Goal: Task Accomplishment & Management: Complete application form

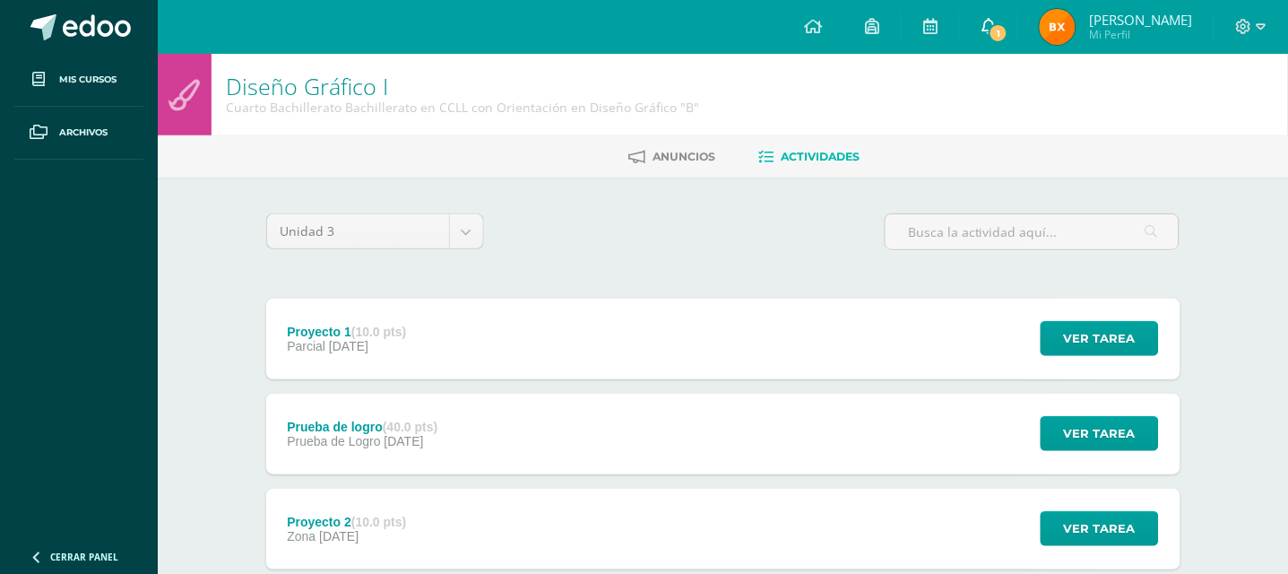
click at [1001, 29] on span "1" at bounding box center [999, 33] width 20 height 20
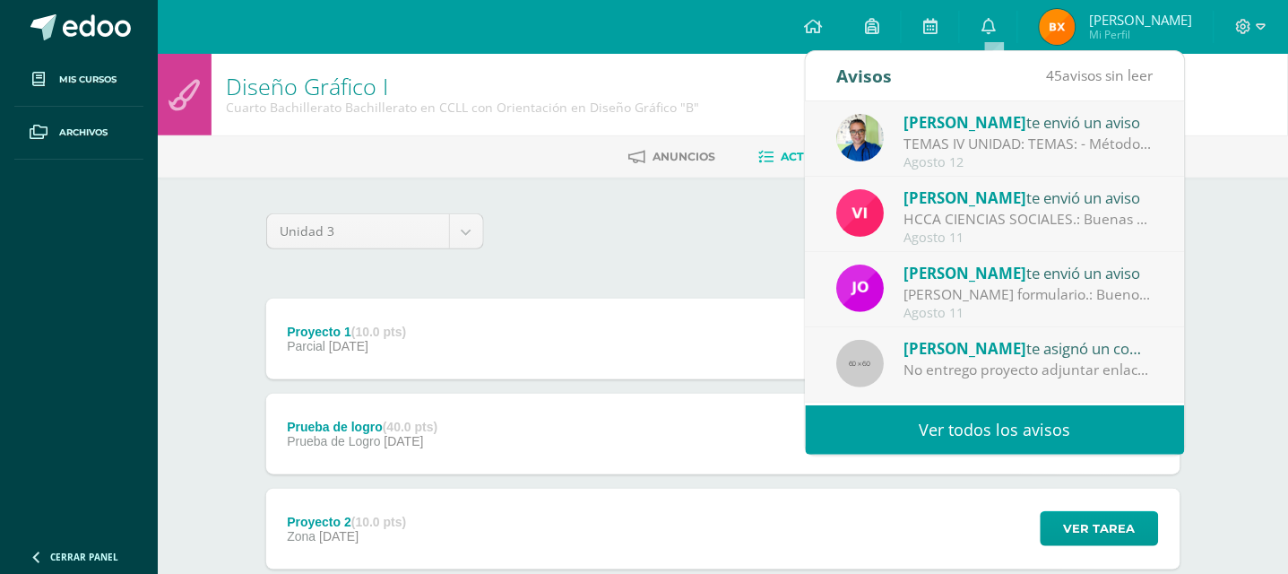
click at [1070, 223] on div "HCCA CIENCIAS SOCIALES.: Buenas tardes a todos, un gusto saludarles. Por este m…" at bounding box center [1029, 219] width 249 height 21
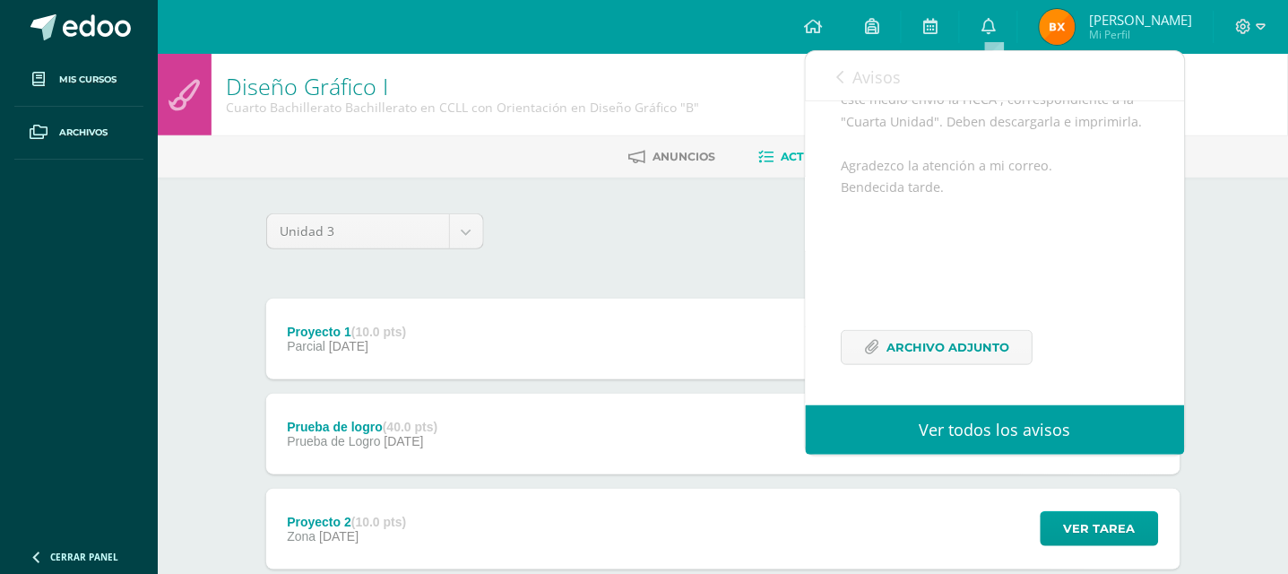
scroll to position [344, 0]
click at [977, 351] on span "Archivo Adjunto" at bounding box center [949, 347] width 123 height 33
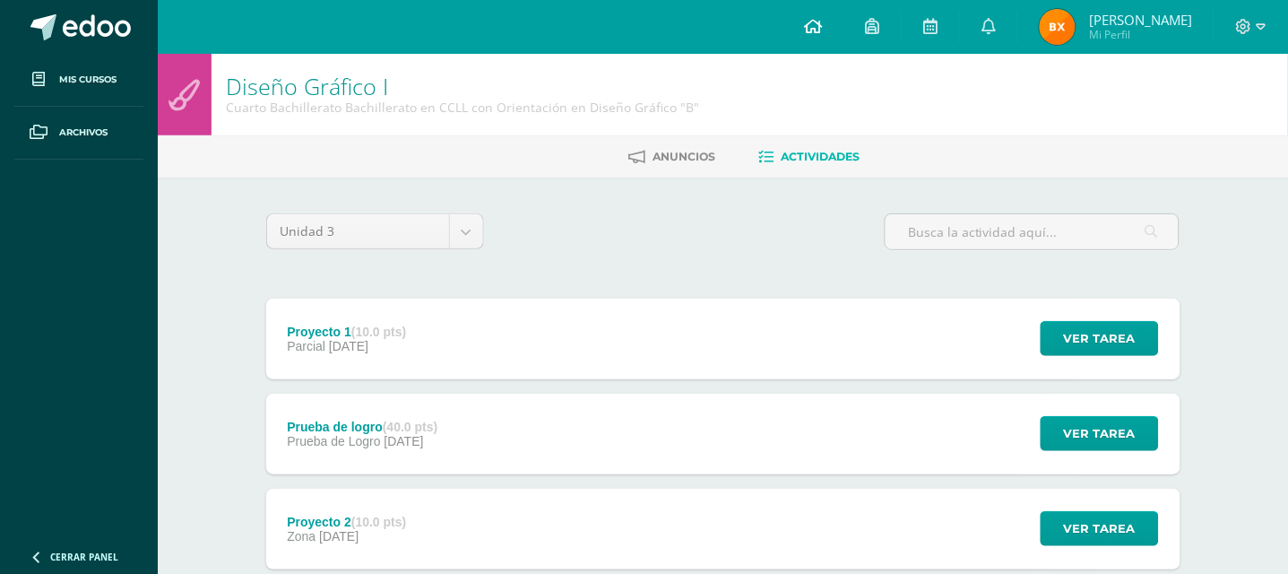
click at [816, 13] on link at bounding box center [813, 27] width 61 height 54
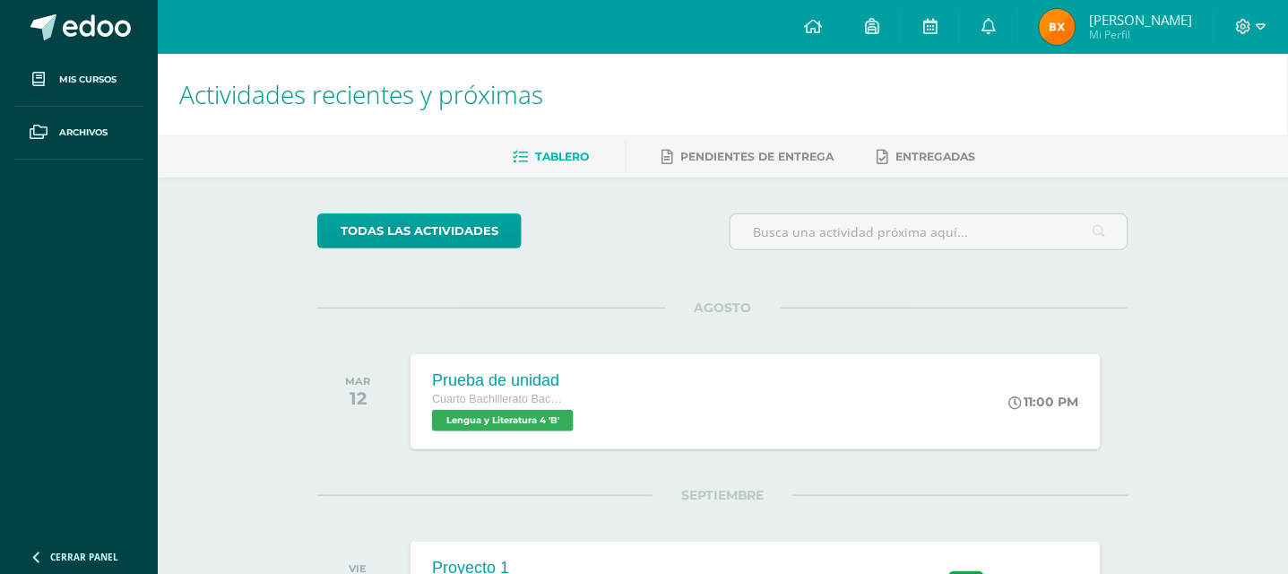
click at [797, 463] on div "AGOSTO MAR 12 Prueba de unidad Cuarto Bachillerato Bachillerato en CCLL con Ori…" at bounding box center [722, 473] width 811 height 332
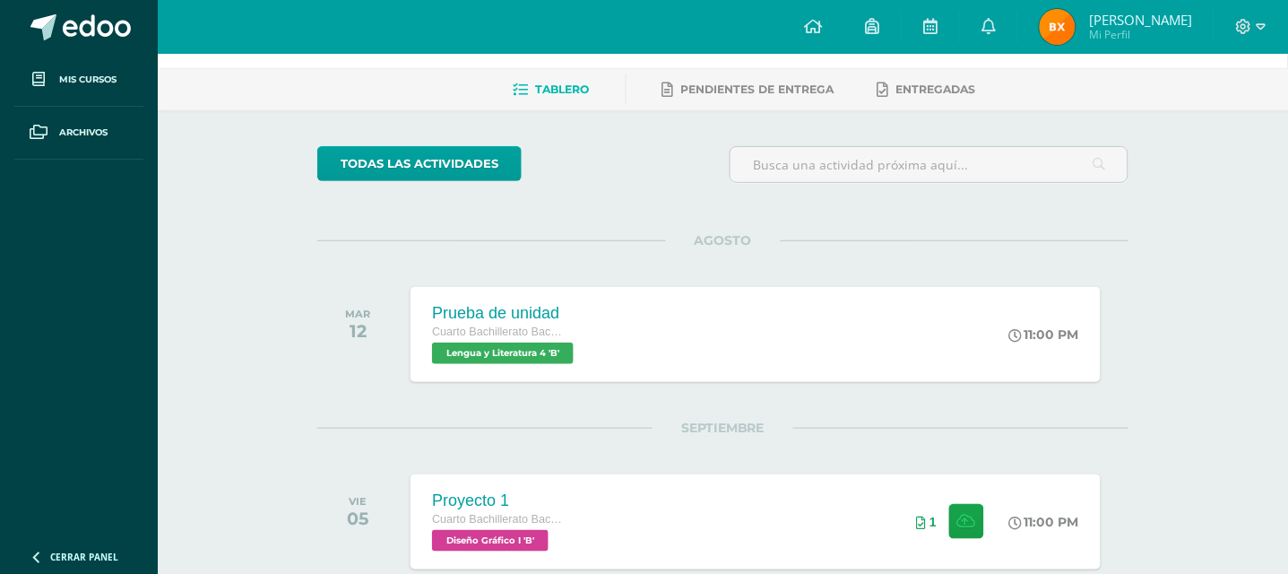
drag, startPoint x: 1271, startPoint y: 236, endPoint x: 1305, endPoint y: 232, distance: 34.3
click at [1288, 232] on html "Mis cursos Archivos Cerrar panel Biblia Cuarto Bachillerato Bachillerato en CCL…" at bounding box center [644, 302] width 1288 height 739
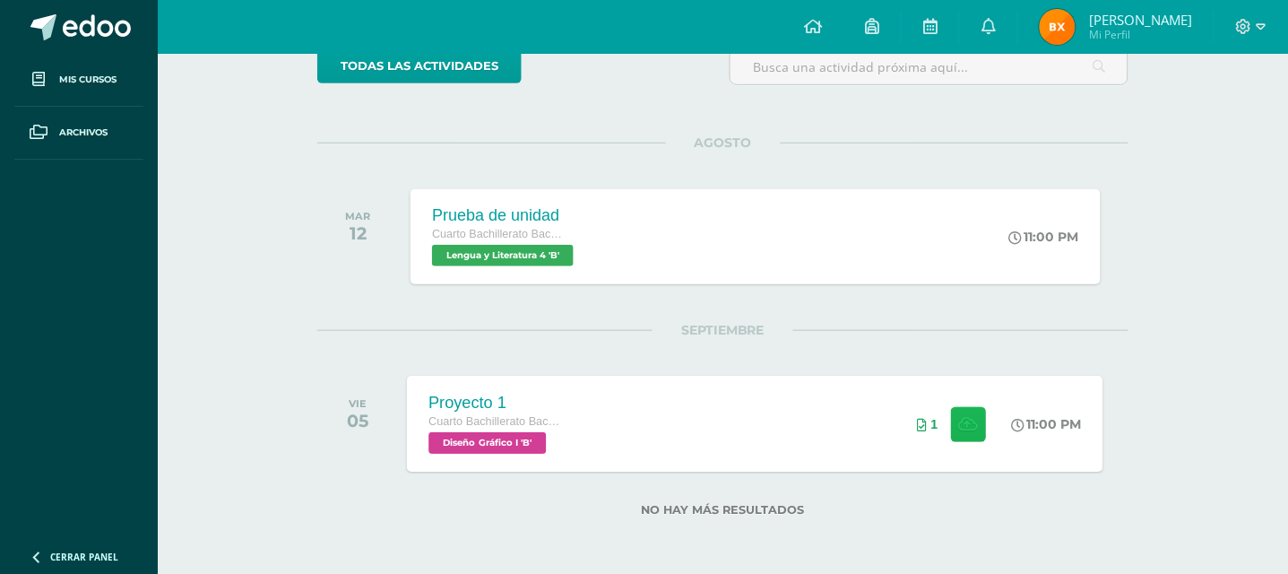
click at [966, 427] on icon at bounding box center [968, 423] width 19 height 15
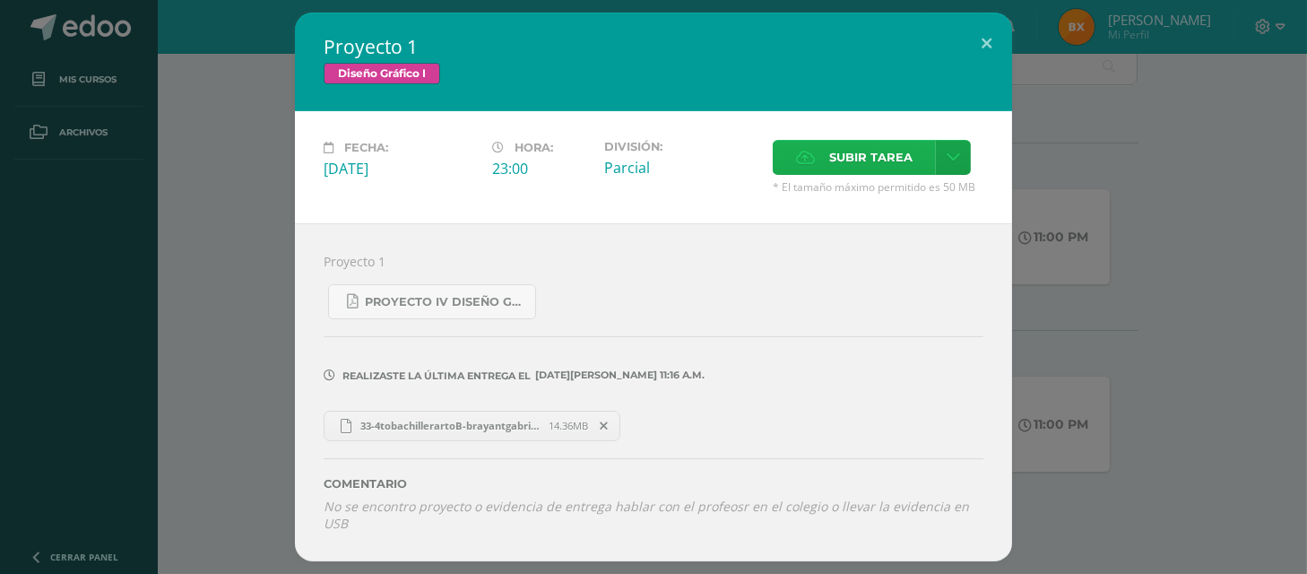
click at [914, 162] on label "Subir tarea" at bounding box center [854, 157] width 163 height 35
click at [0, 0] on input "Subir tarea" at bounding box center [0, 0] width 0 height 0
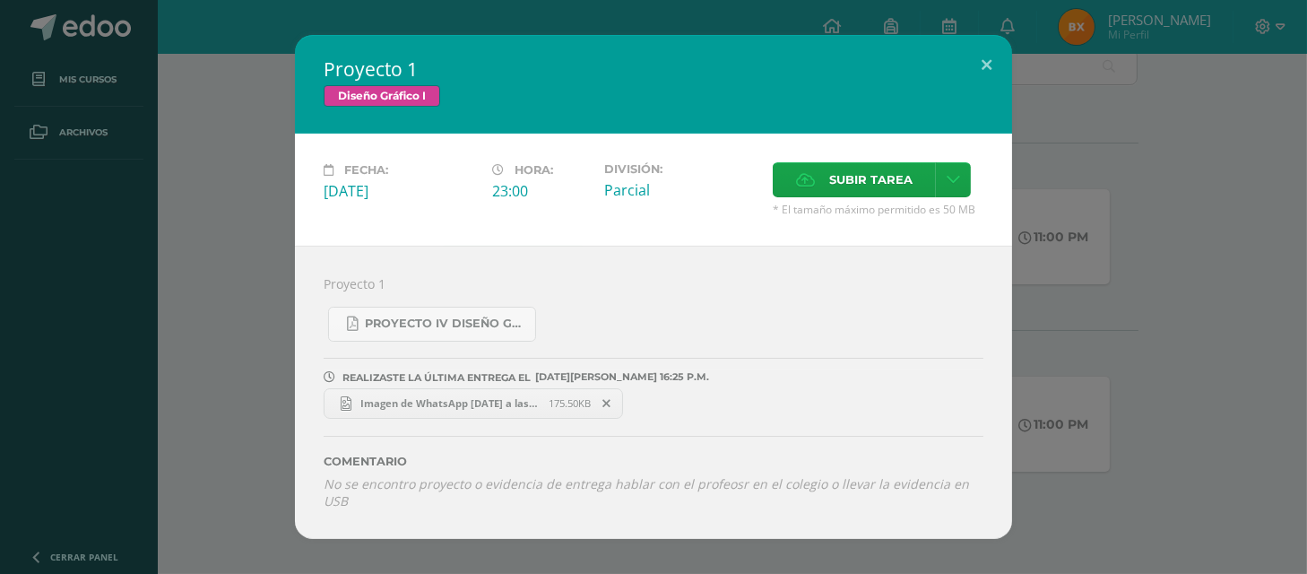
click at [602, 410] on span at bounding box center [607, 404] width 30 height 20
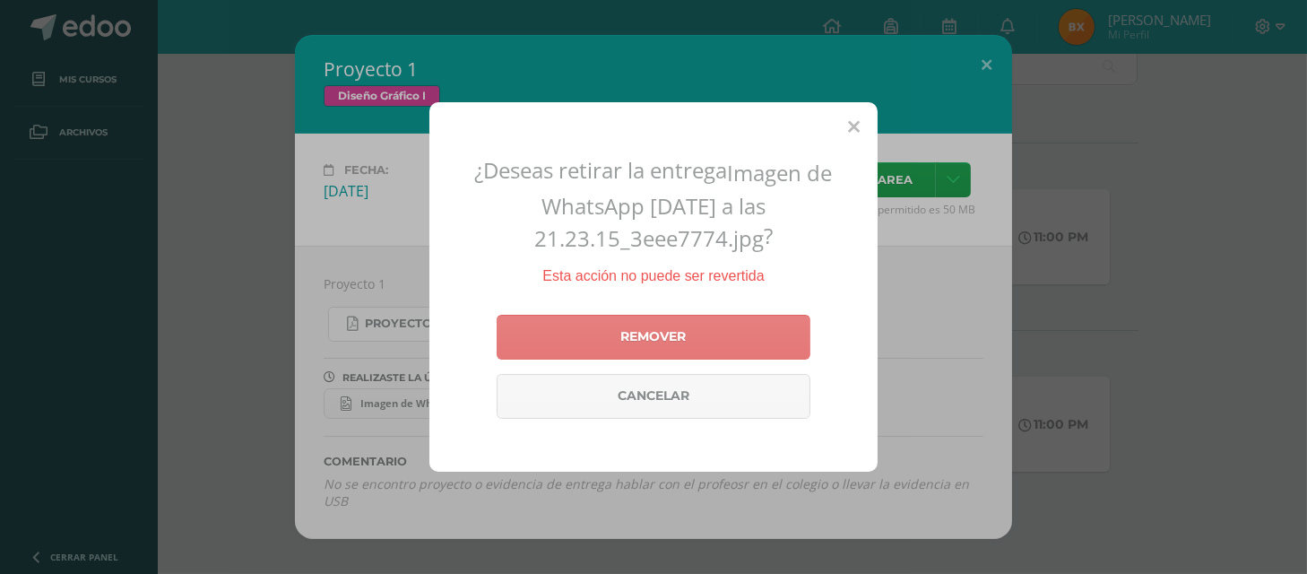
click at [701, 351] on link "Remover" at bounding box center [654, 337] width 314 height 45
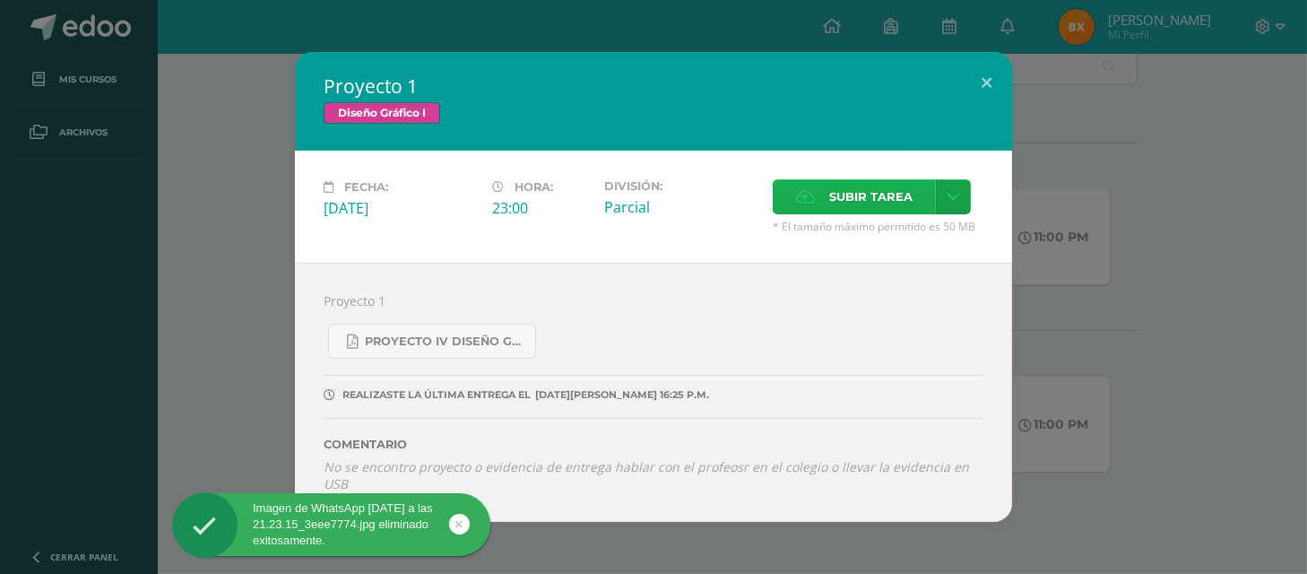
click at [856, 199] on span "Subir tarea" at bounding box center [870, 196] width 83 height 33
click at [0, 0] on input "Subir tarea" at bounding box center [0, 0] width 0 height 0
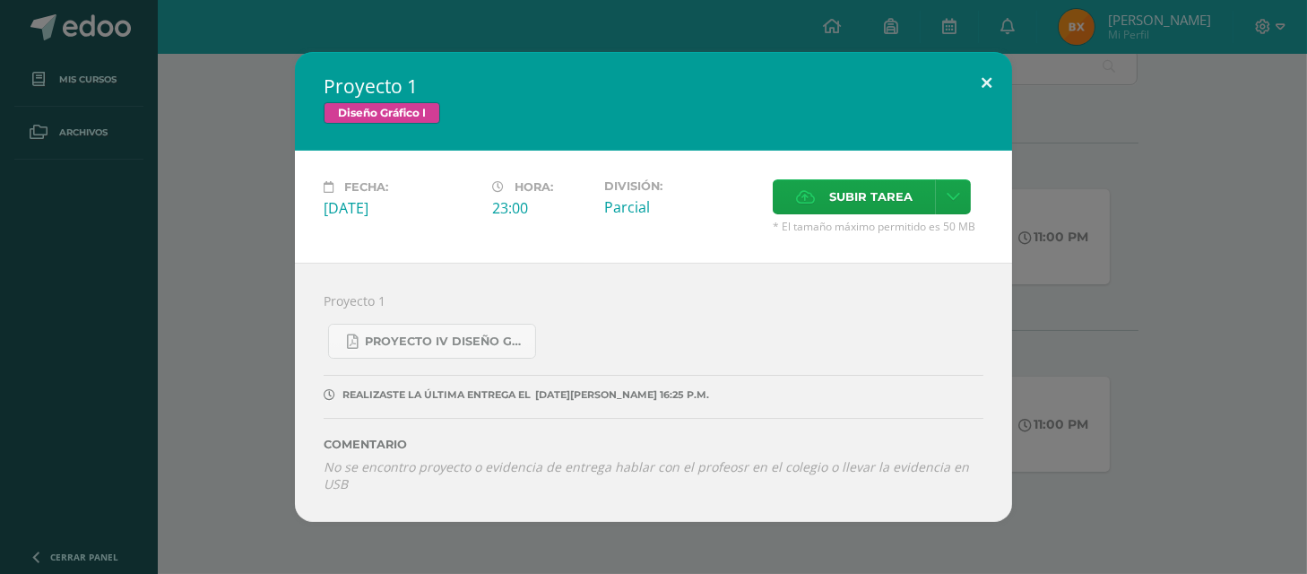
click at [986, 90] on button at bounding box center [986, 82] width 51 height 61
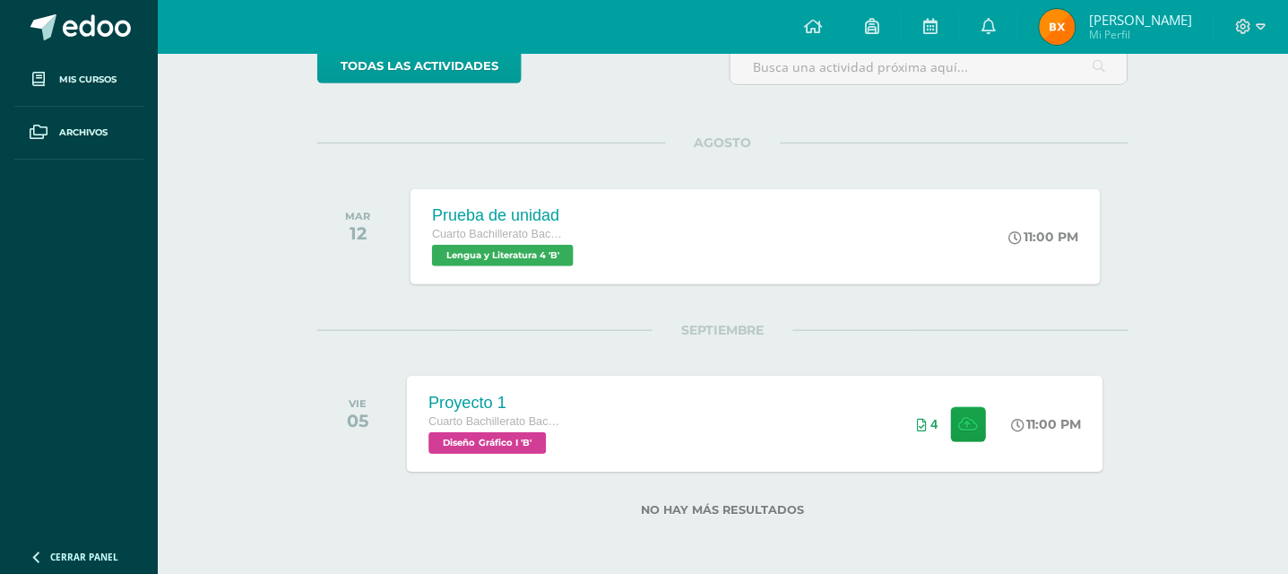
click at [922, 437] on div "4" at bounding box center [952, 424] width 112 height 96
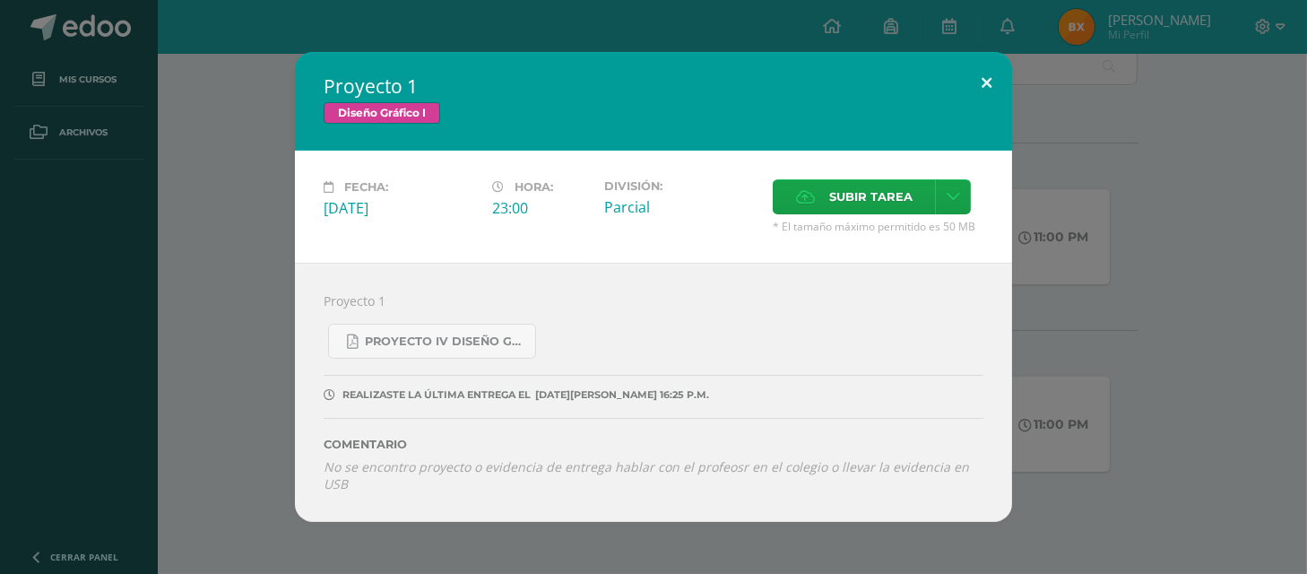
click at [982, 102] on button at bounding box center [986, 82] width 51 height 61
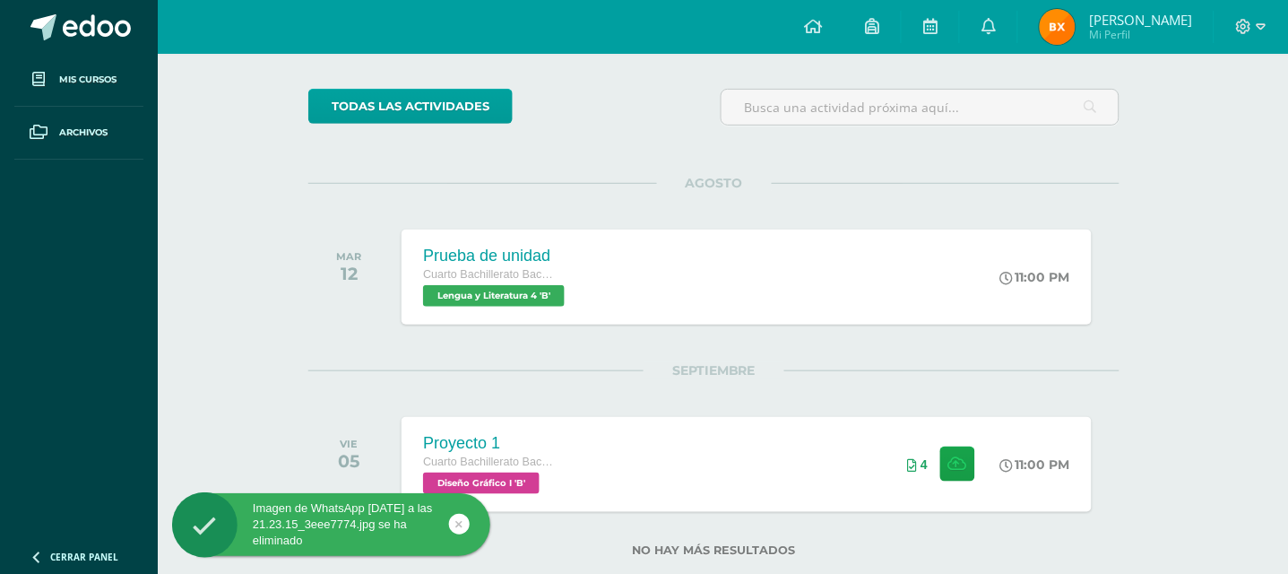
scroll to position [165, 9]
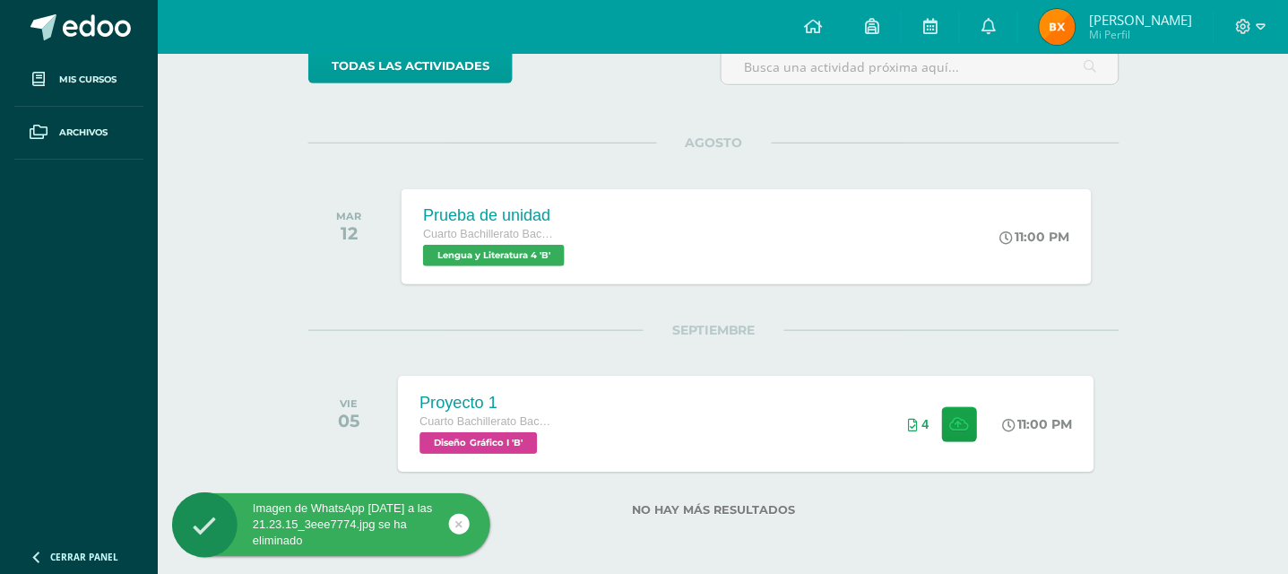
click at [902, 429] on div "4" at bounding box center [944, 424] width 112 height 96
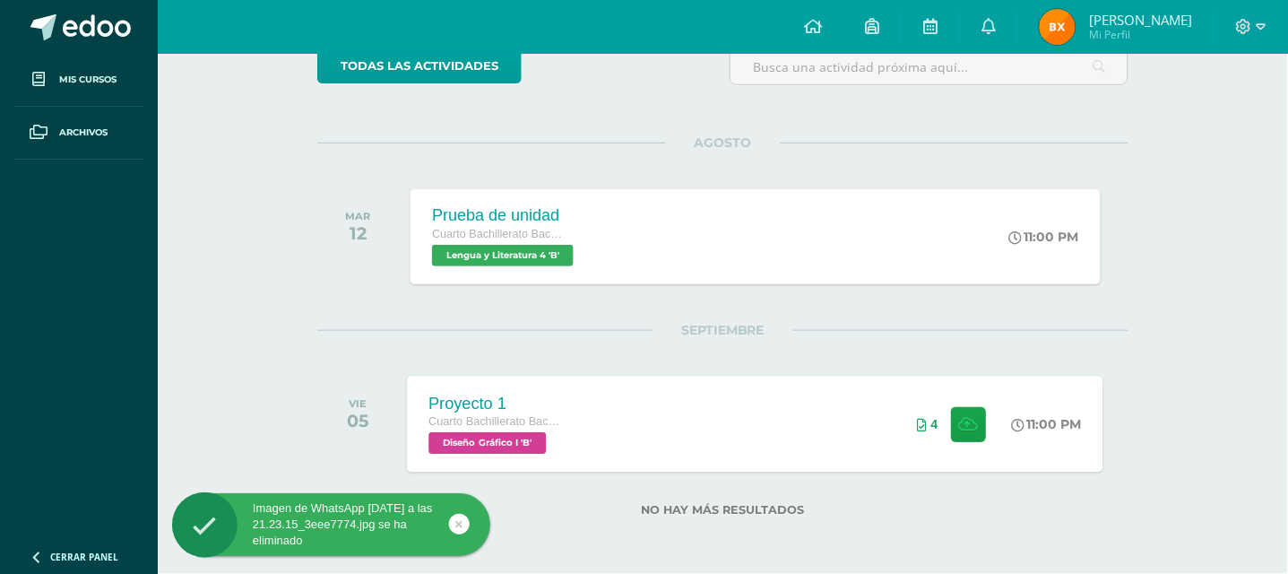
scroll to position [165, 0]
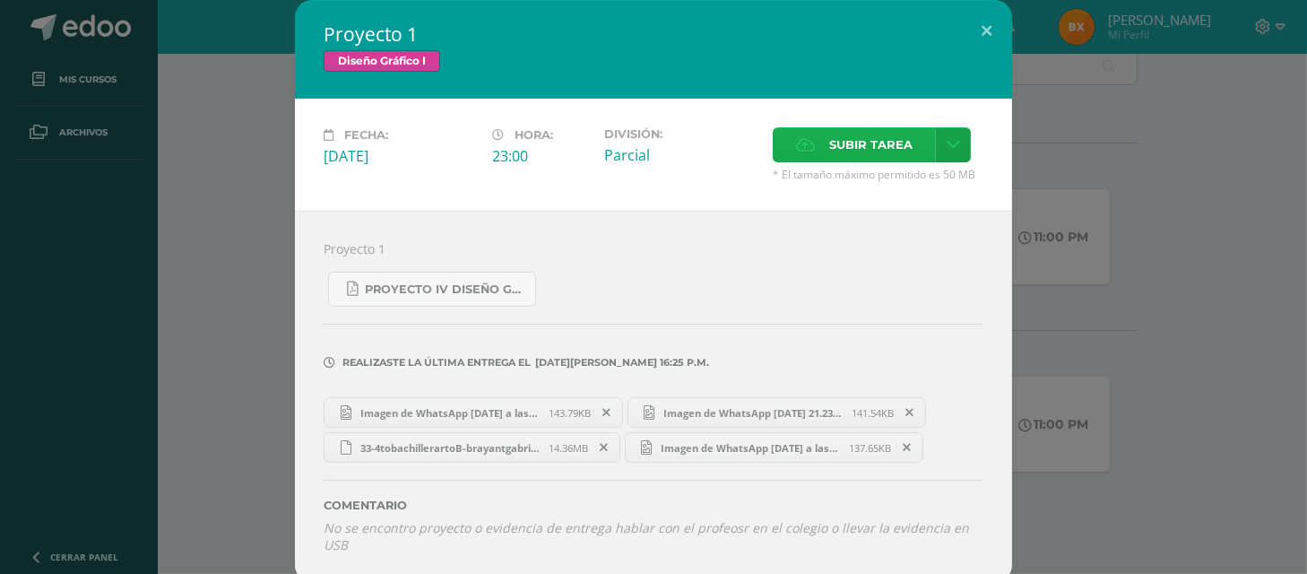
click at [875, 152] on span "Subir tarea" at bounding box center [870, 144] width 83 height 33
click at [0, 0] on input "Subir tarea" at bounding box center [0, 0] width 0 height 0
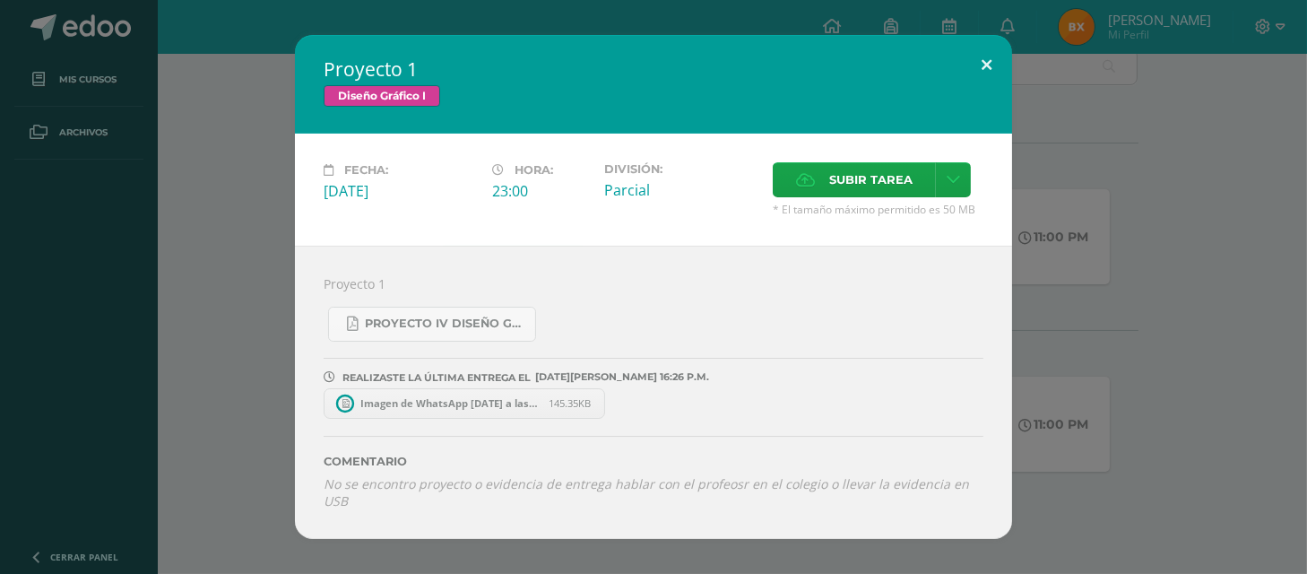
click at [990, 70] on button at bounding box center [986, 65] width 51 height 61
